Goal: Transaction & Acquisition: Subscribe to service/newsletter

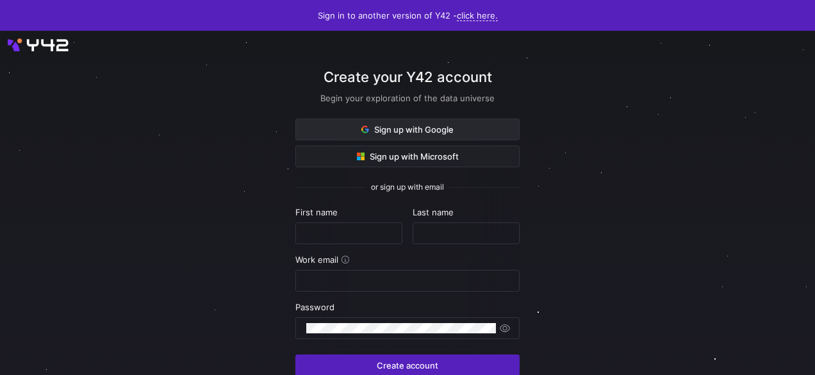
click at [441, 127] on span "Sign up with Google" at bounding box center [407, 129] width 92 height 10
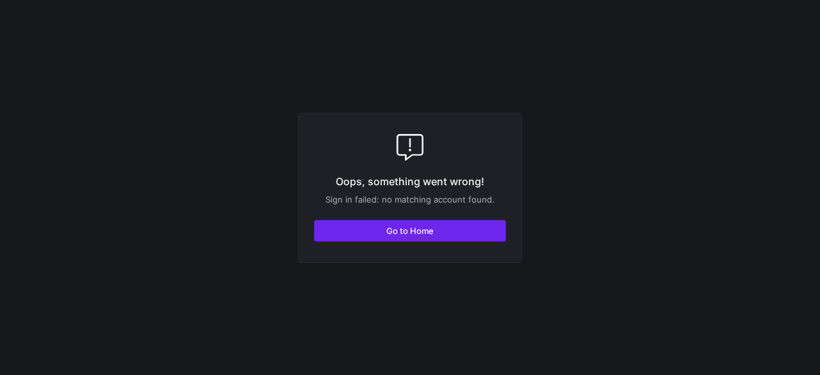
click at [409, 236] on span "button" at bounding box center [409, 230] width 191 height 20
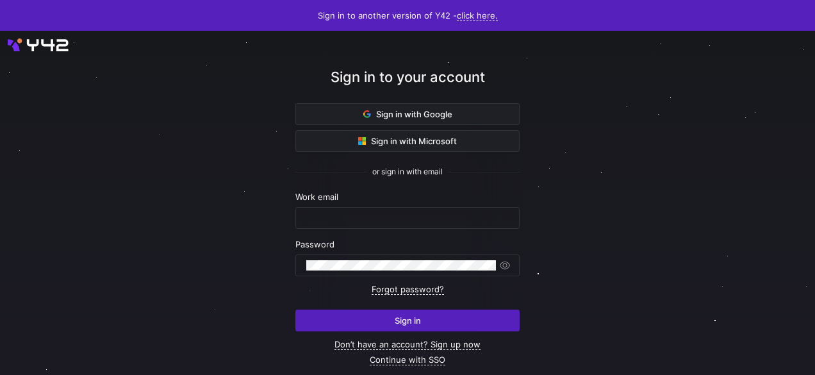
click at [422, 118] on span "Sign in with Google" at bounding box center [407, 114] width 89 height 10
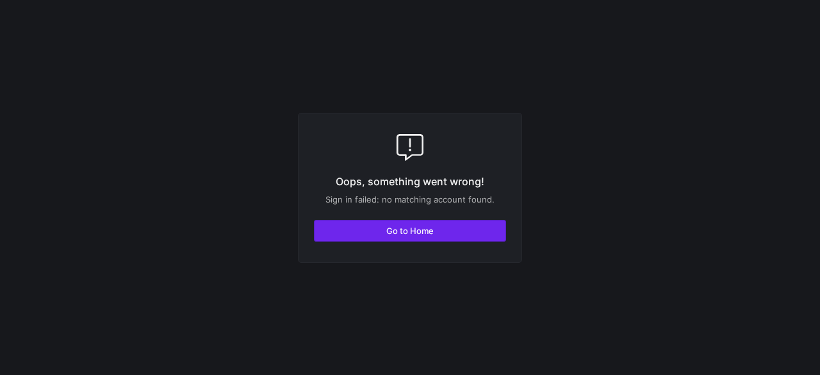
click at [404, 231] on span "Go to Home" at bounding box center [409, 230] width 47 height 10
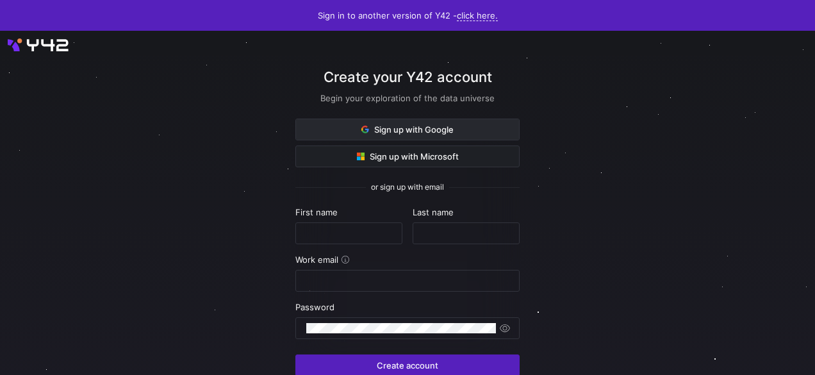
click at [404, 132] on span "Sign up with Google" at bounding box center [407, 129] width 92 height 10
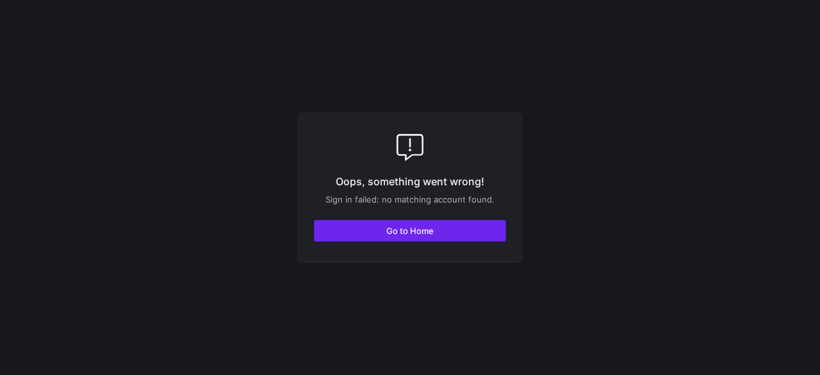
click at [406, 233] on span "Go to Home" at bounding box center [409, 230] width 47 height 10
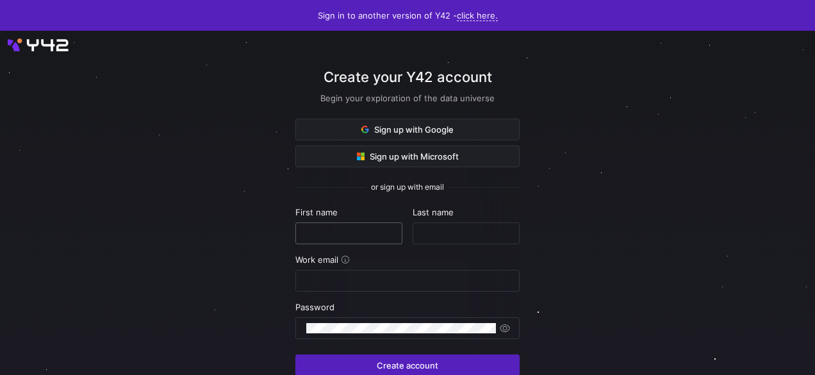
click at [352, 236] on input "text" at bounding box center [348, 233] width 85 height 10
type input "Daniela"
type input "Aguirre"
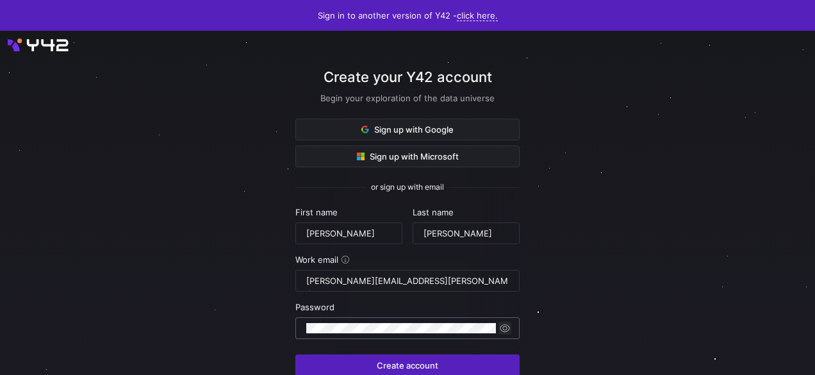
click at [501, 327] on div at bounding box center [503, 328] width 15 height 13
click at [507, 328] on span "button" at bounding box center [504, 328] width 13 height 13
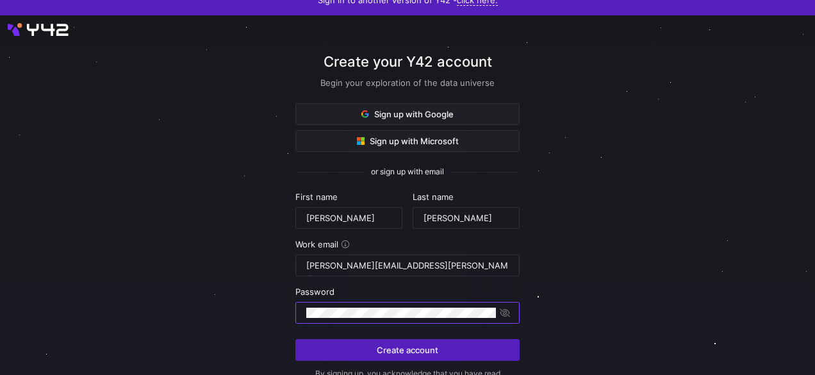
scroll to position [64, 0]
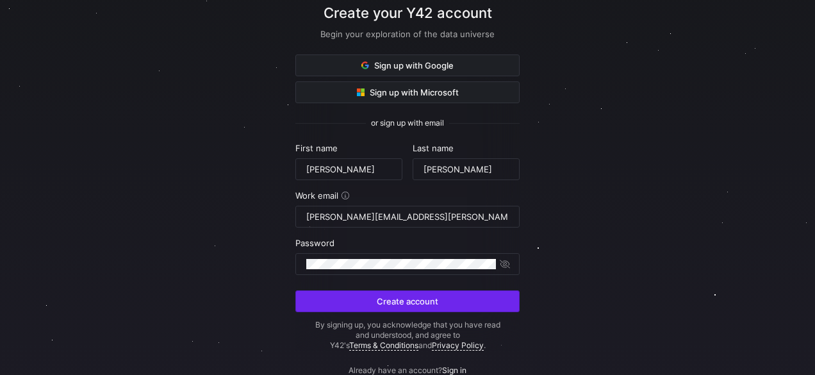
click at [446, 293] on span "submit" at bounding box center [407, 301] width 223 height 20
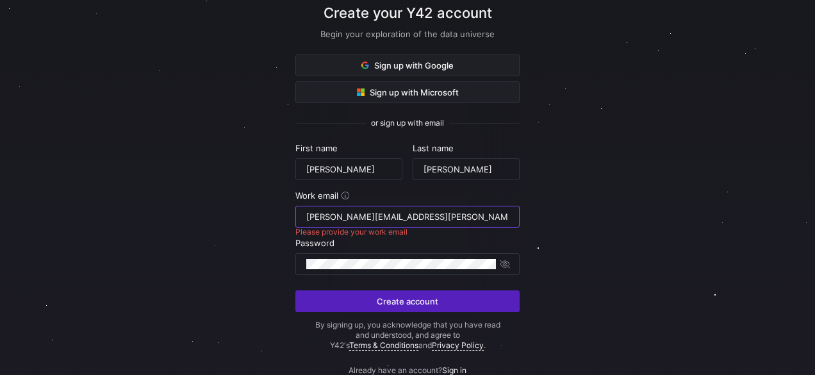
drag, startPoint x: 386, startPoint y: 216, endPoint x: 302, endPoint y: 207, distance: 83.8
click at [302, 207] on div "daniela.aguirre.sde@gmail.com" at bounding box center [407, 217] width 224 height 22
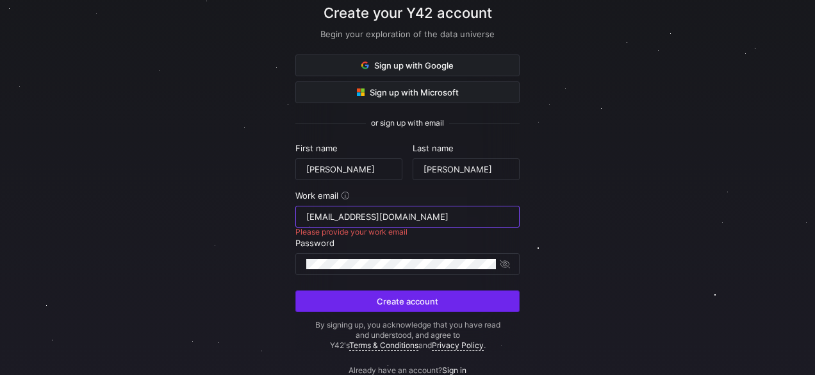
type input "proyectos.sedec@valledelcauca.gov.co"
click at [391, 298] on span "Create account" at bounding box center [407, 301] width 61 height 10
